Goal: Navigation & Orientation: Find specific page/section

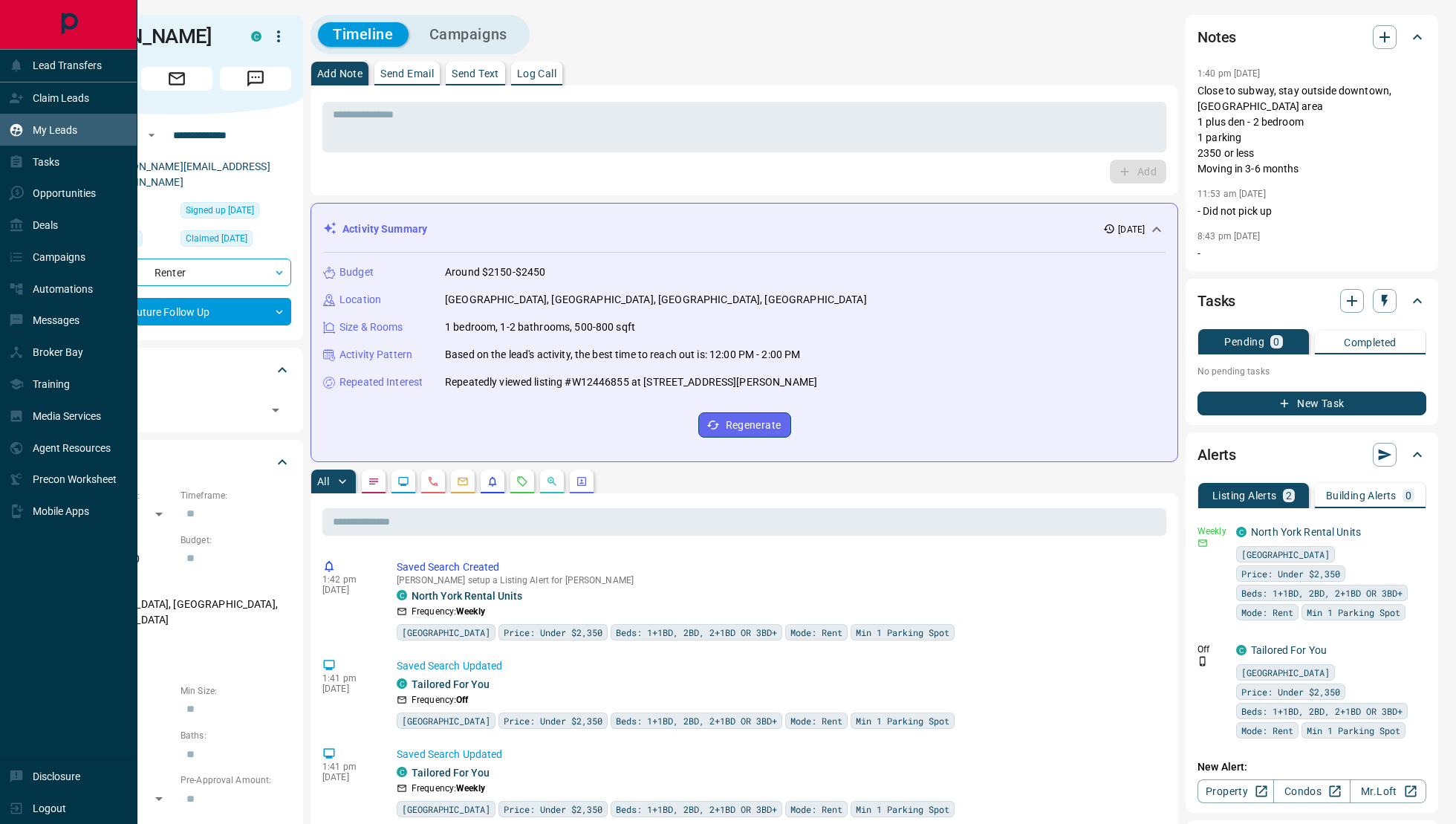
click at [42, 127] on p "My Leads" at bounding box center [55, 129] width 45 height 12
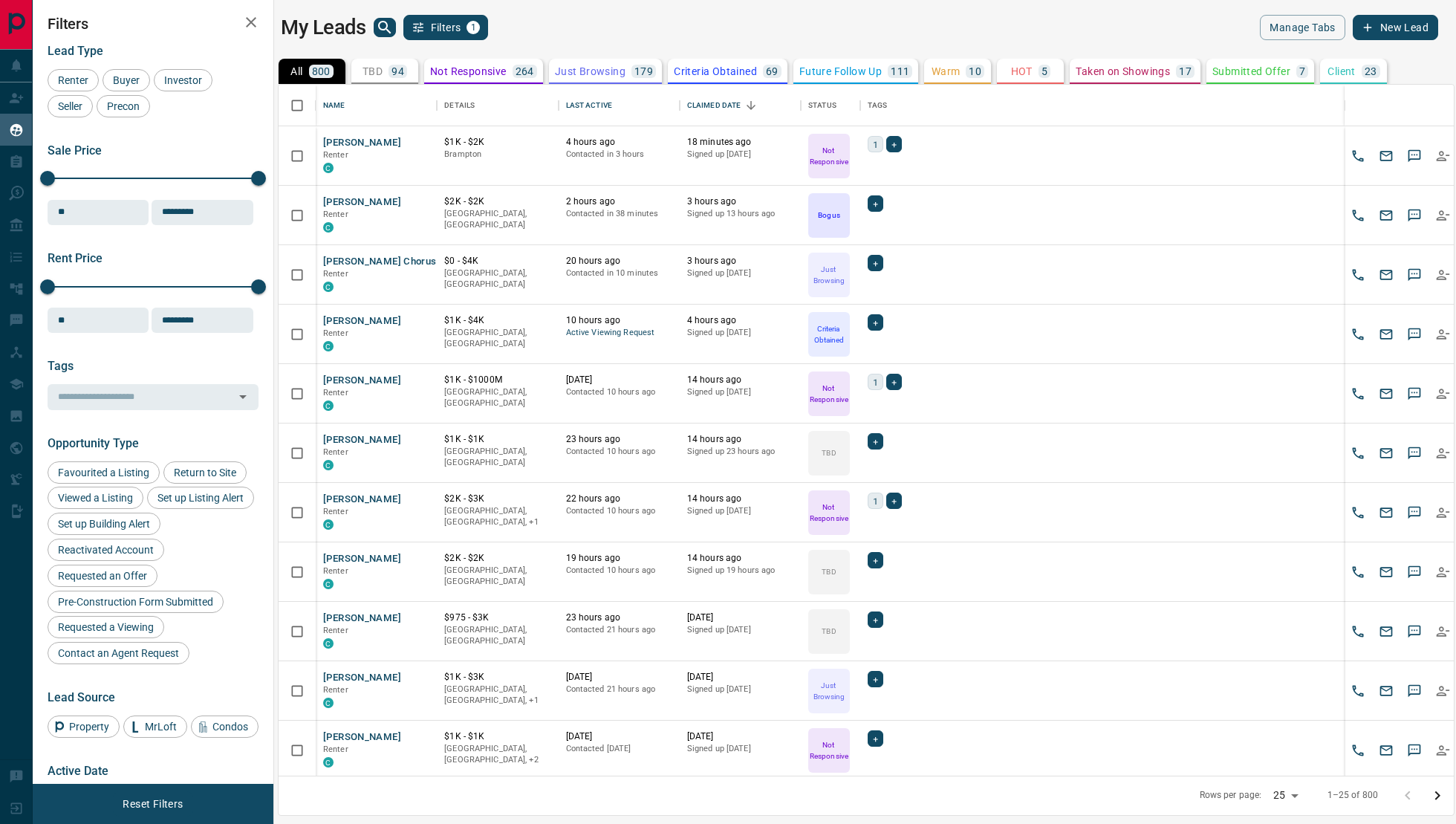
scroll to position [692, 1175]
click at [457, 72] on p "Not Responsive" at bounding box center [469, 71] width 77 height 11
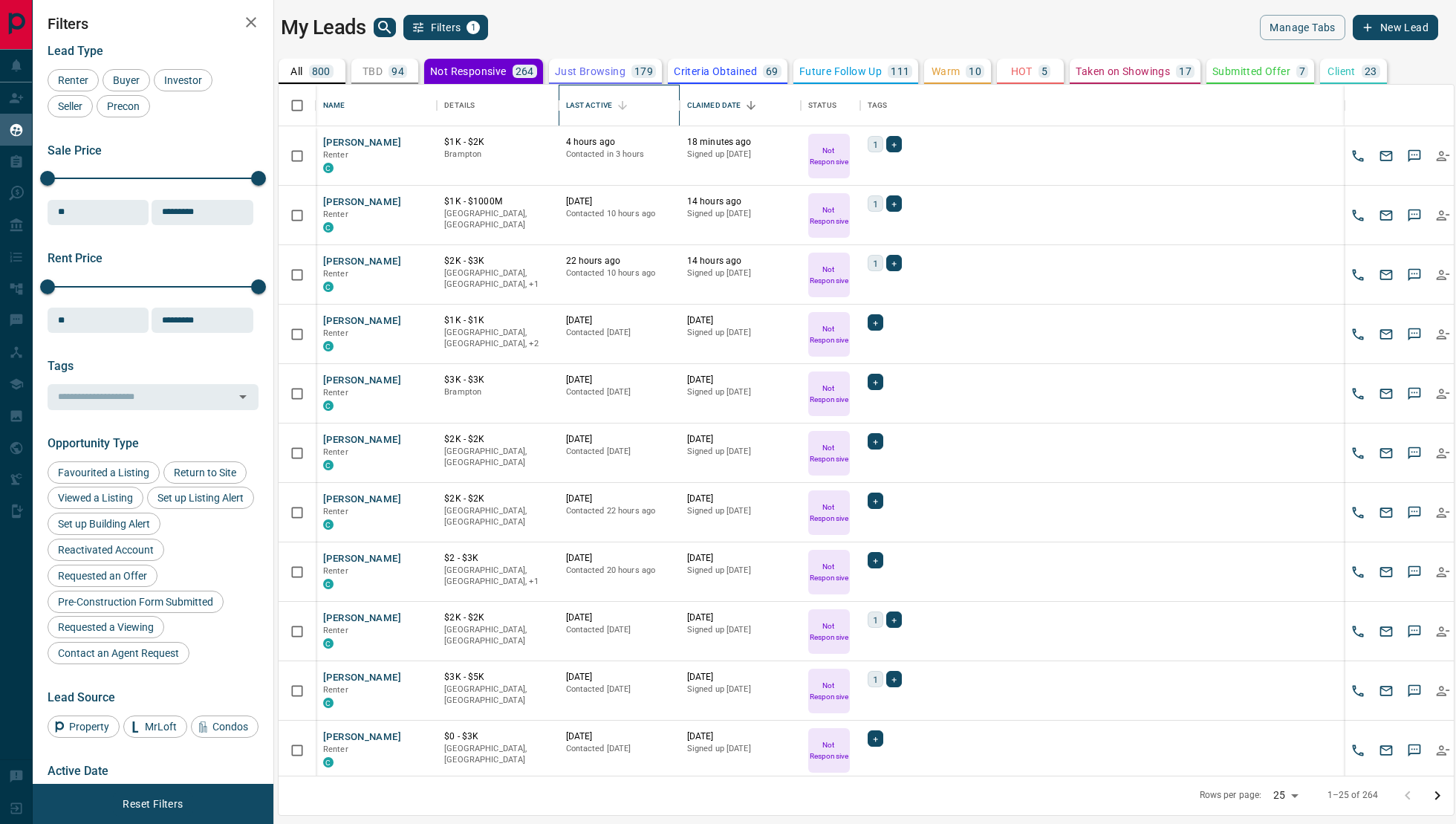
click at [604, 112] on div "Last Active" at bounding box center [589, 105] width 46 height 42
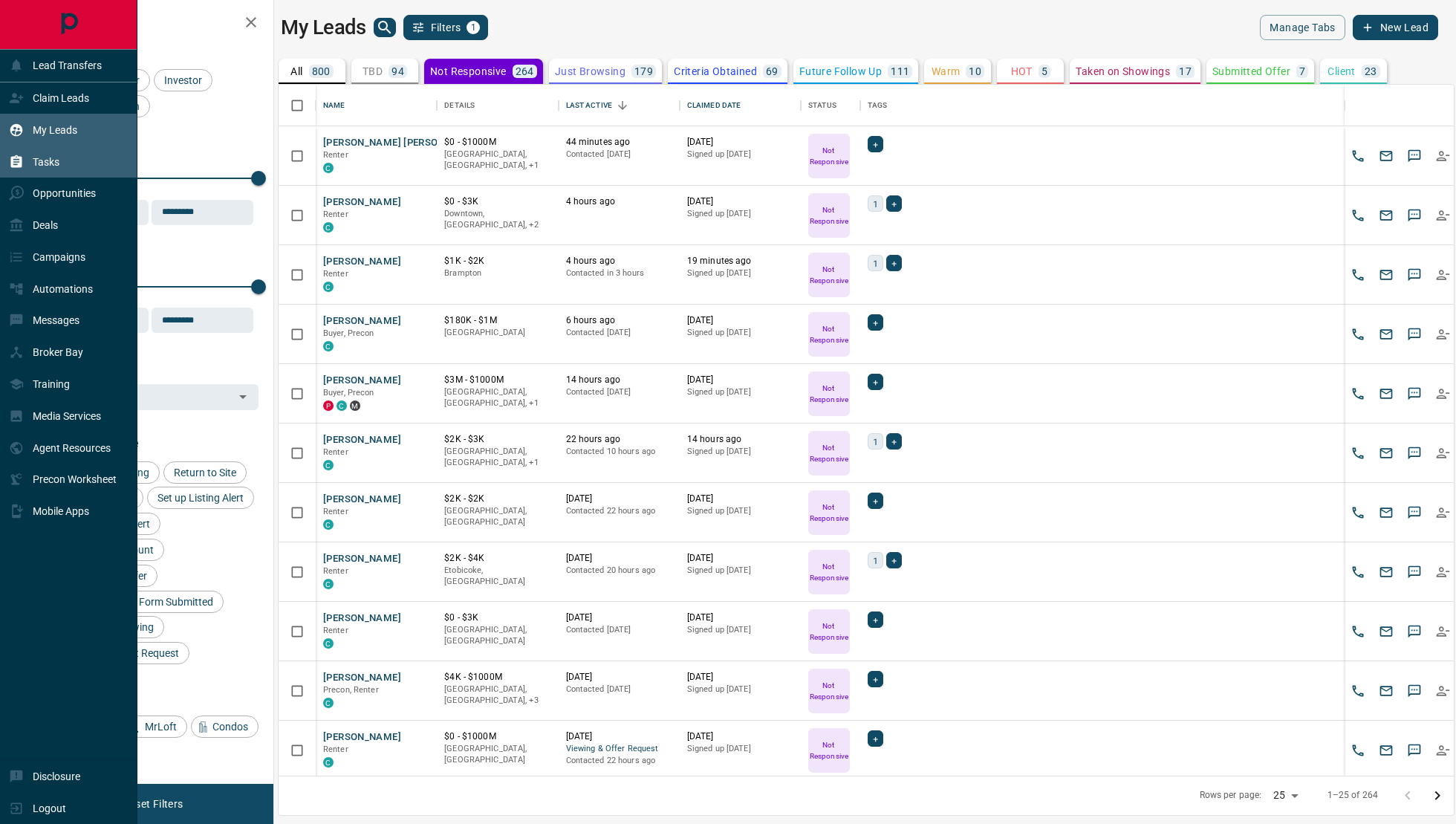
click at [45, 167] on p "Tasks" at bounding box center [46, 162] width 27 height 12
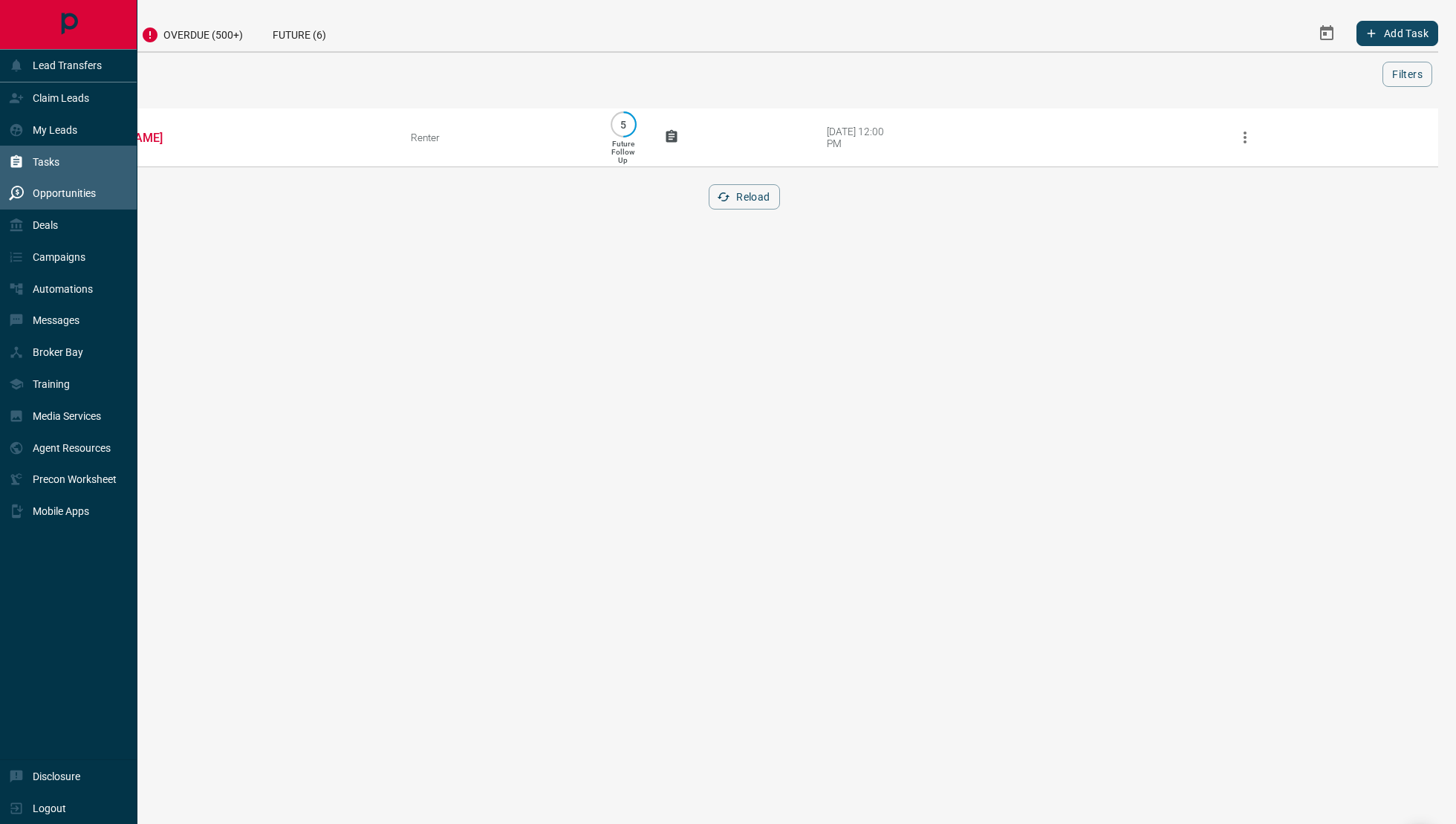
click at [47, 179] on div "Opportunities" at bounding box center [68, 193] width 138 height 32
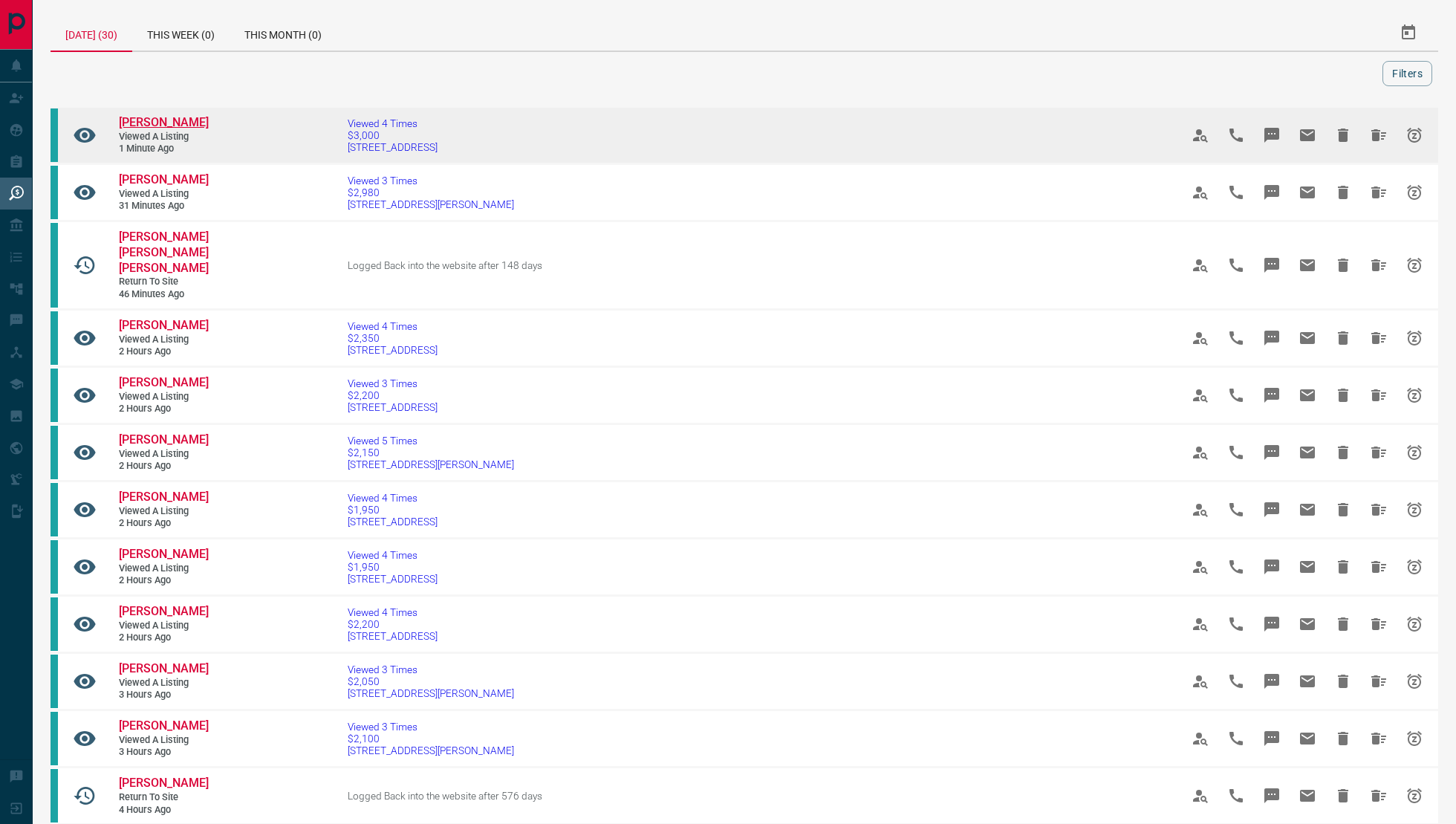
click at [164, 125] on span "[PERSON_NAME]" at bounding box center [164, 122] width 90 height 14
